Goal: Information Seeking & Learning: Learn about a topic

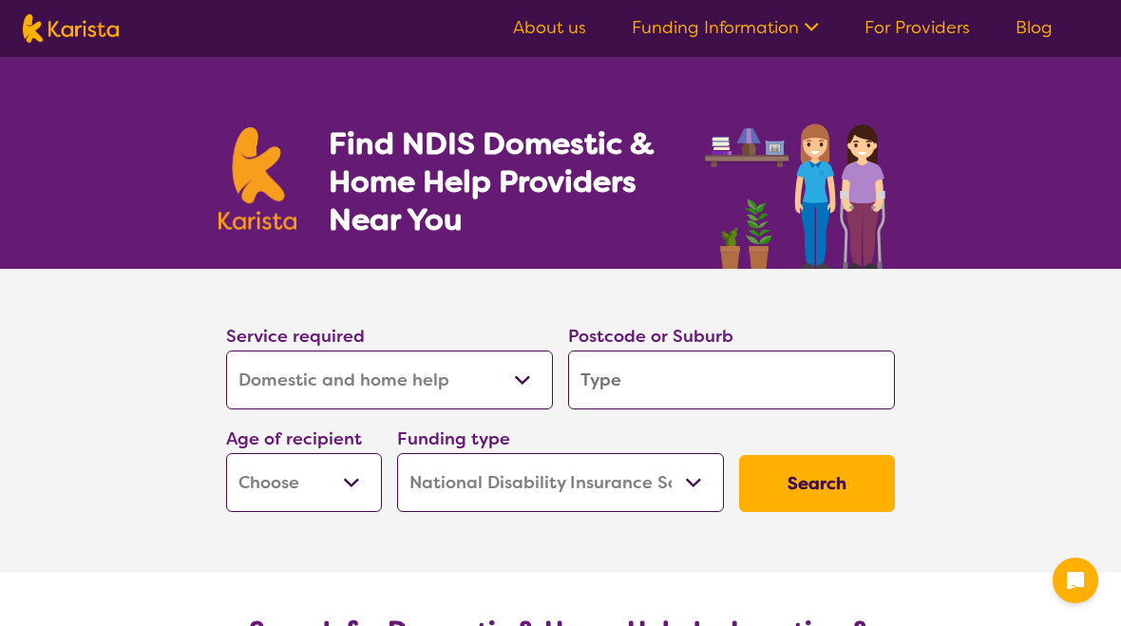
select select "Domestic and home help"
select select "NDIS"
select select "Domestic and home help"
select select "NDIS"
click at [519, 403] on select "Allied Health Assistant Assessment ([MEDICAL_DATA] or [MEDICAL_DATA]) Behaviour…" at bounding box center [389, 380] width 327 height 59
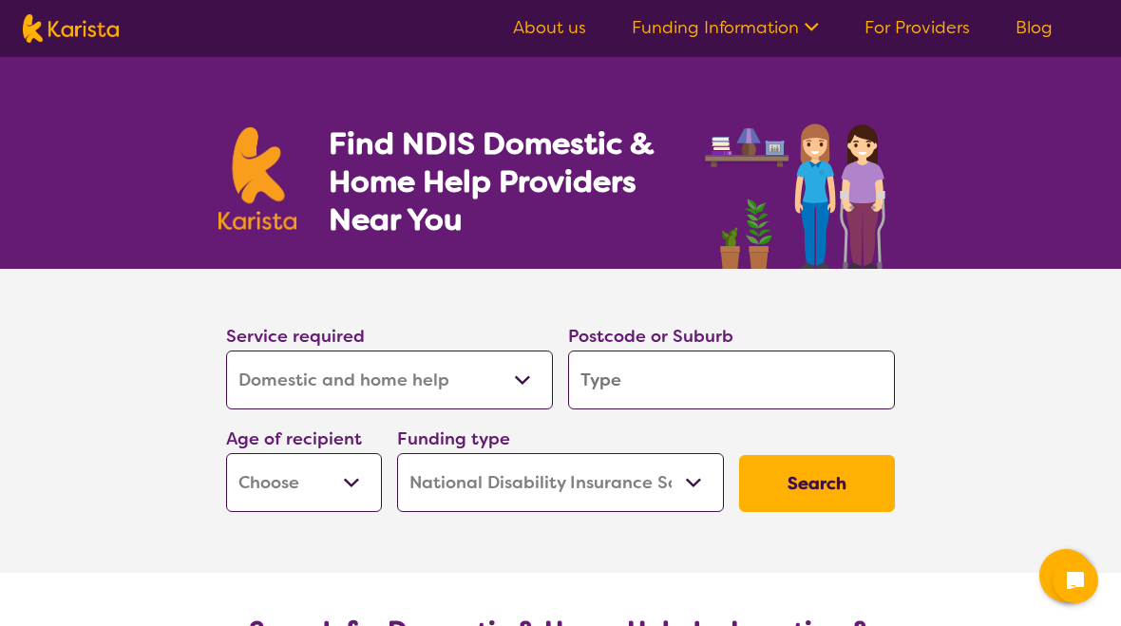
click at [613, 387] on input "search" at bounding box center [731, 380] width 327 height 59
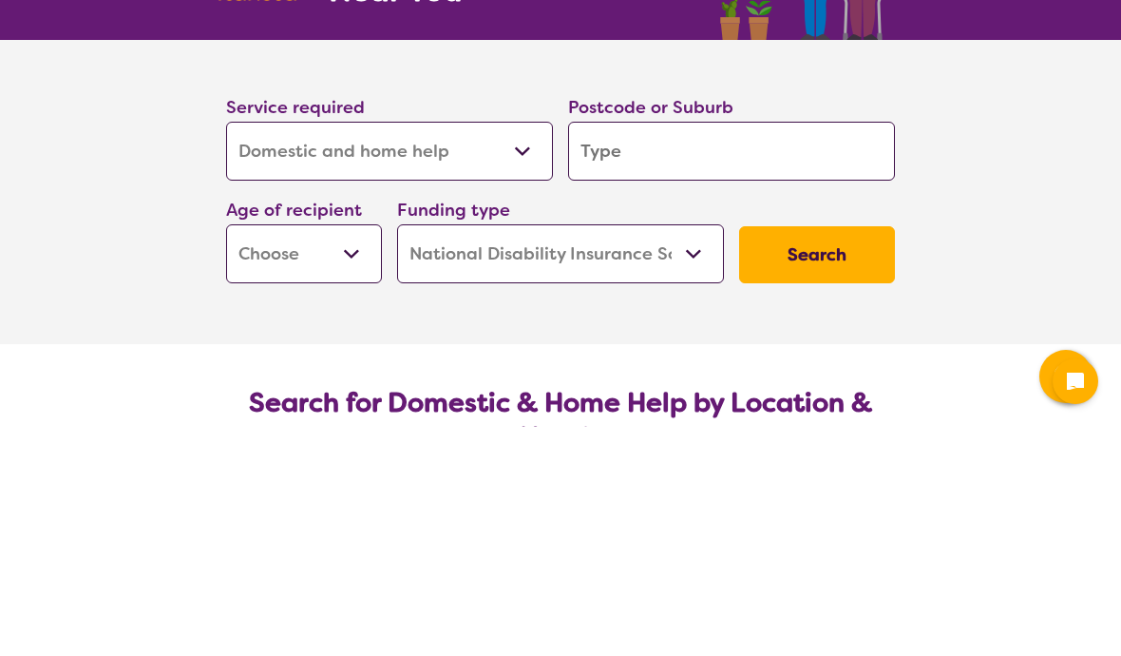
type input "4"
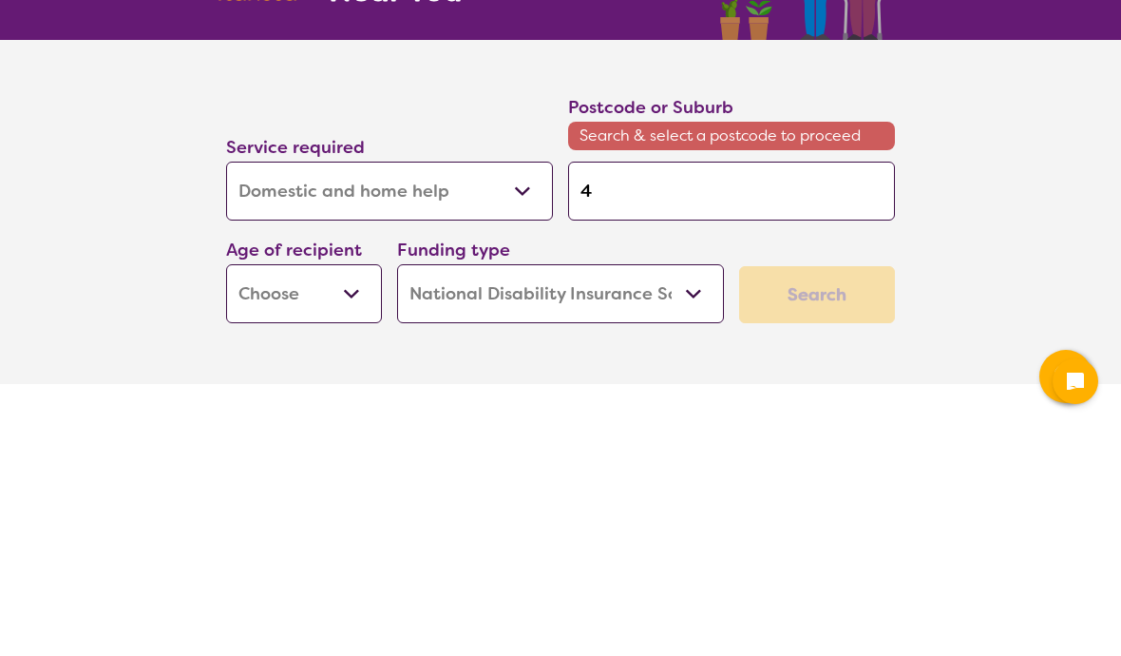
type input "48"
type input "481"
type input "4814"
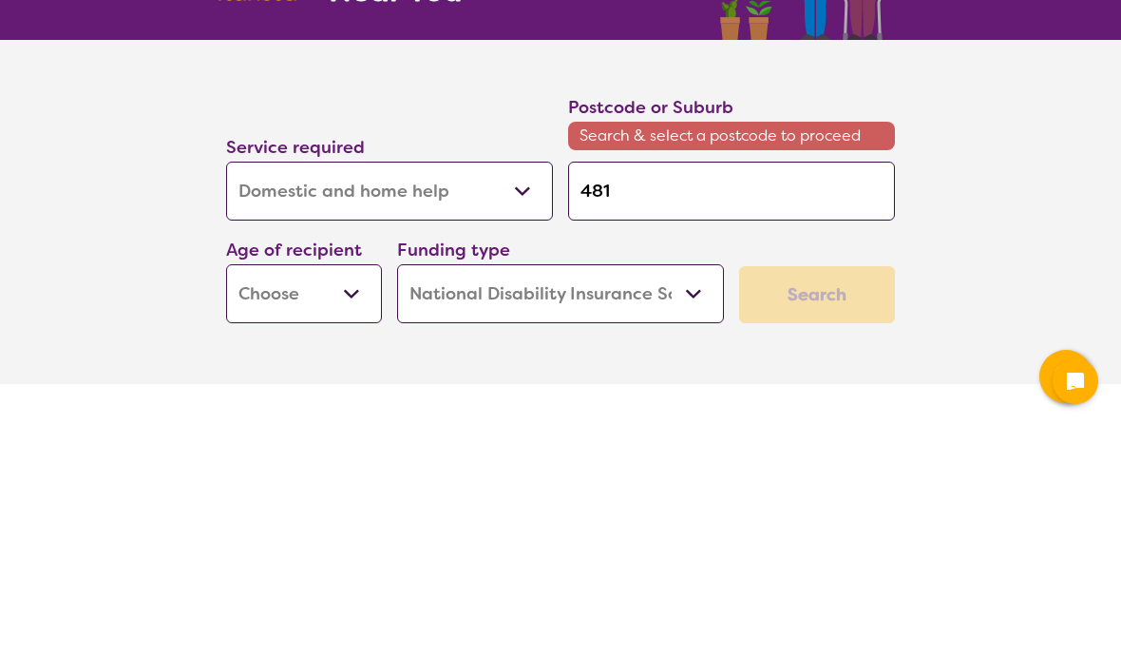
type input "4814"
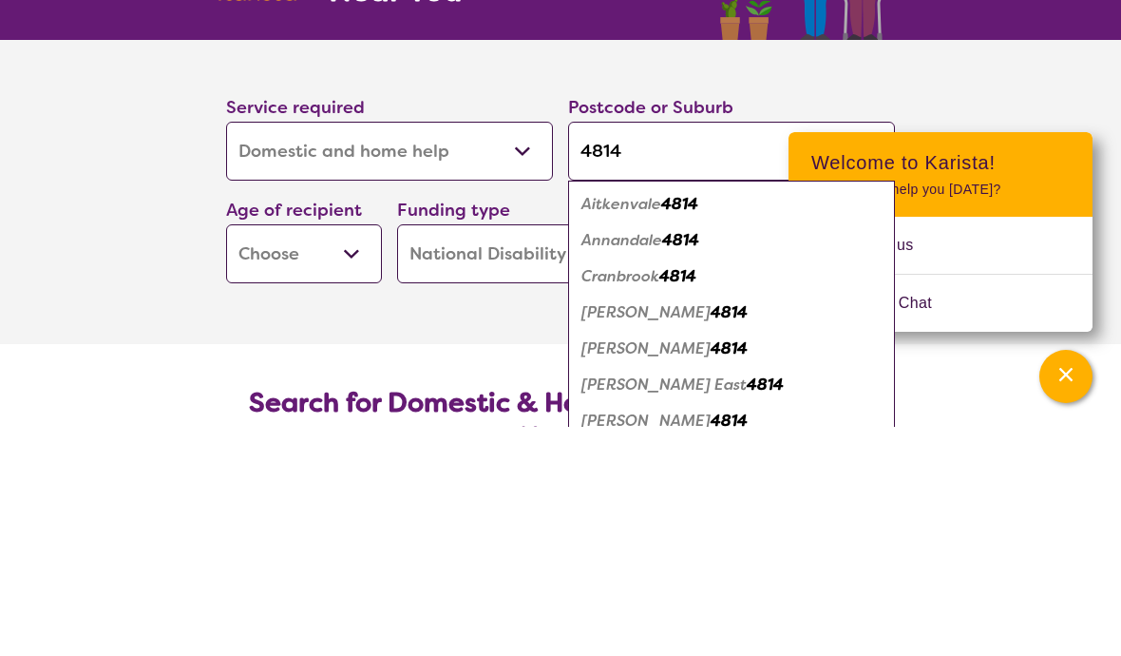
type input "4814"
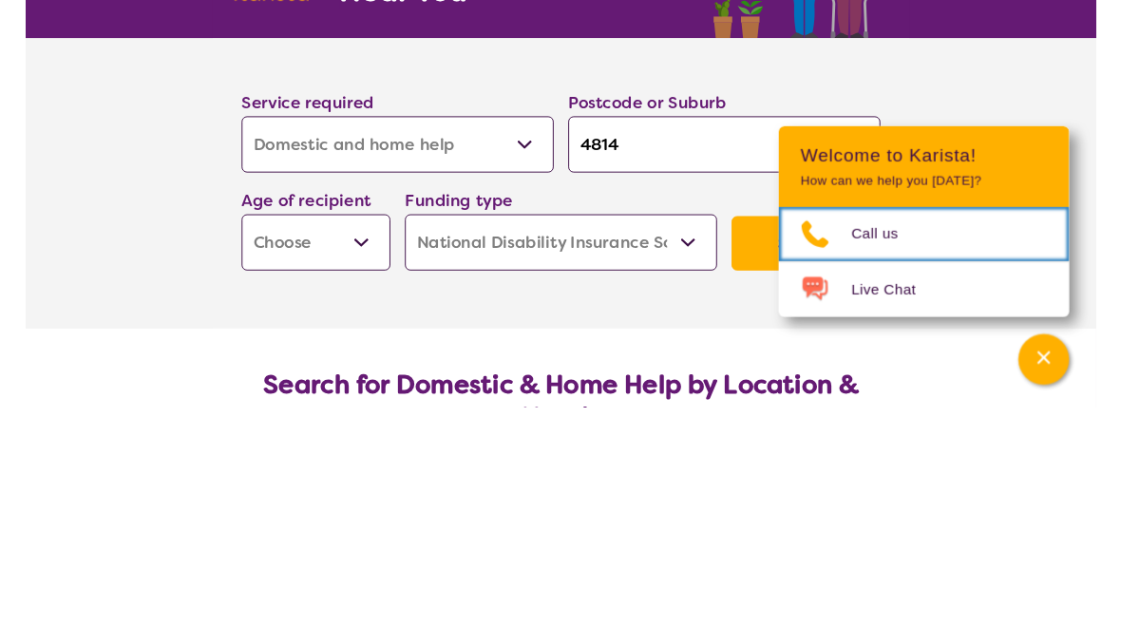
scroll to position [229, 0]
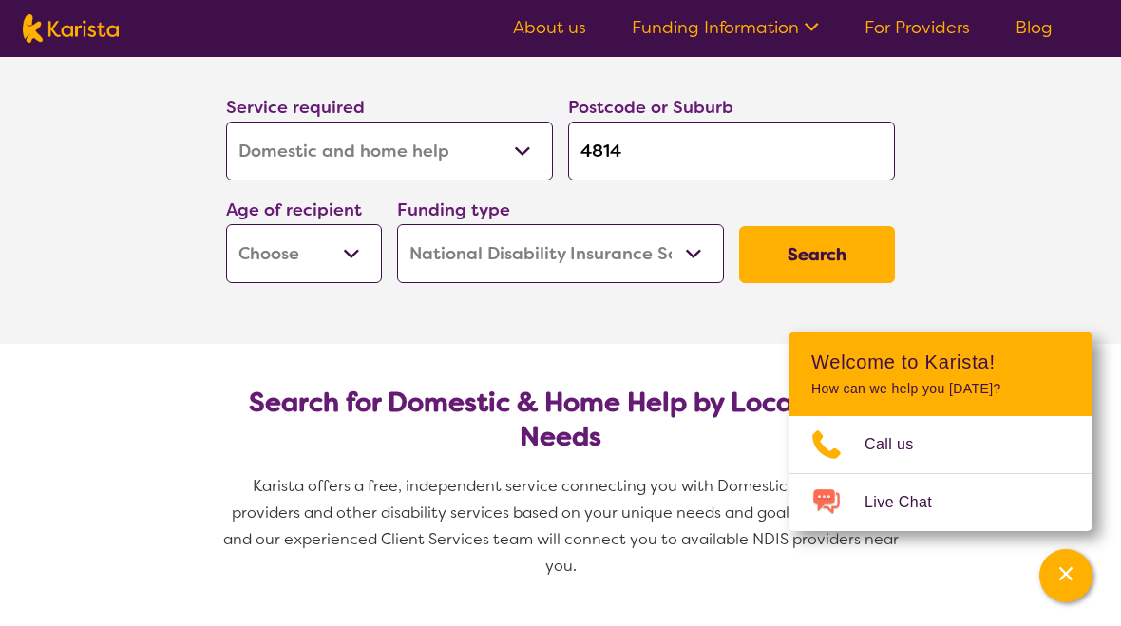
click at [352, 270] on select "Early Childhood - 0 to 9 Child - 10 to 11 Adolescent - 12 to 17 Adult - 18 to 6…" at bounding box center [304, 253] width 156 height 59
select select "AD"
click at [806, 251] on button "Search" at bounding box center [817, 254] width 156 height 57
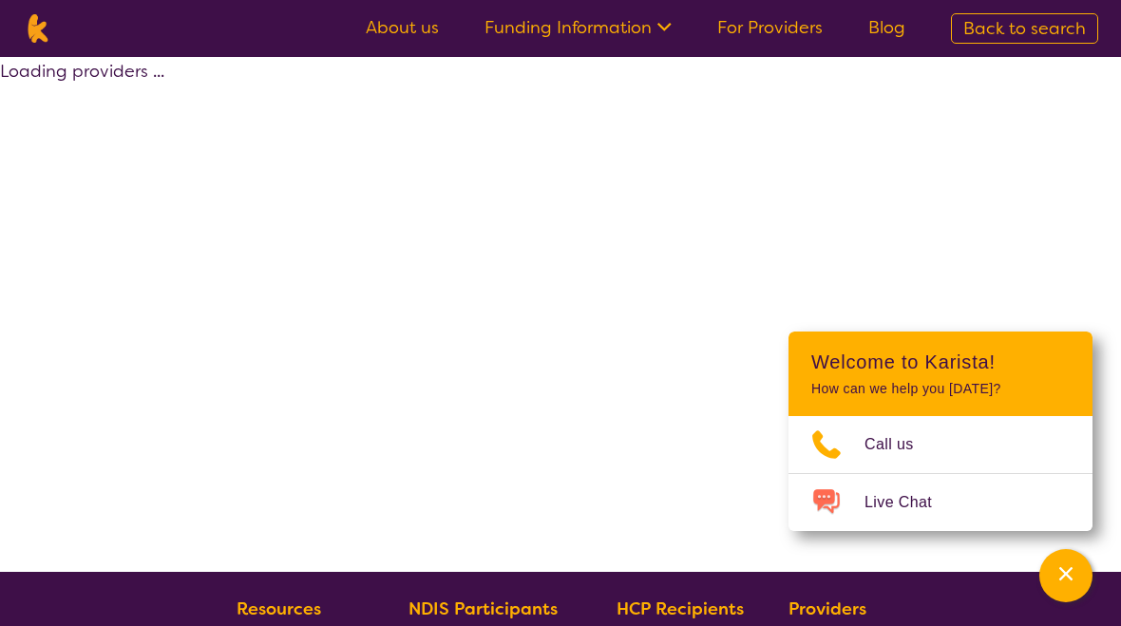
select select "NDIS"
select select "Domestic and home help"
select select "AD"
